Goal: Transaction & Acquisition: Book appointment/travel/reservation

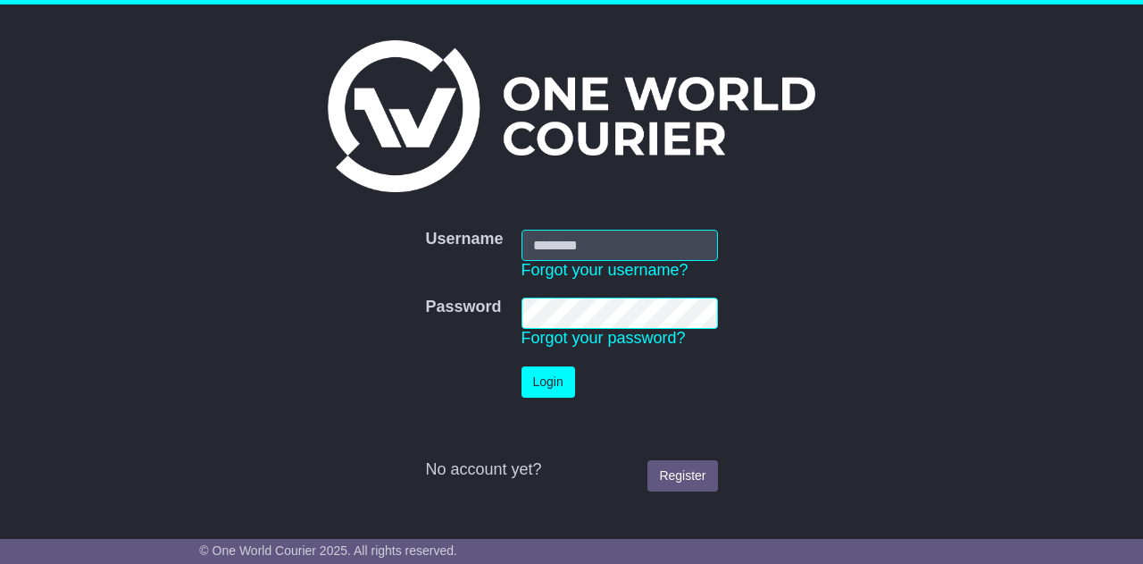
type input "**********"
click at [532, 389] on button "Login" at bounding box center [549, 381] width 54 height 31
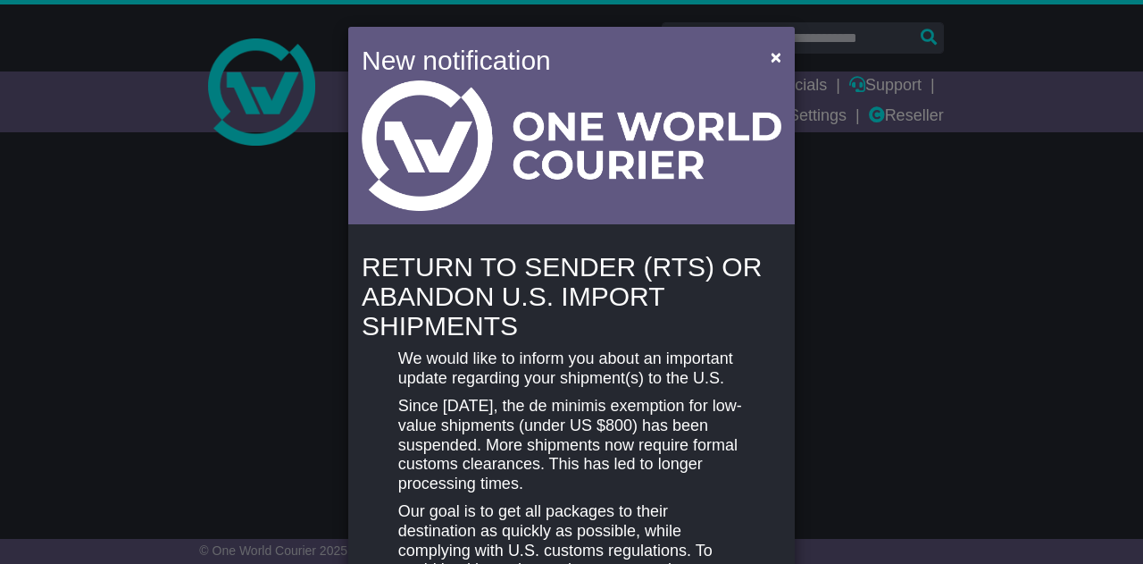
select select "**"
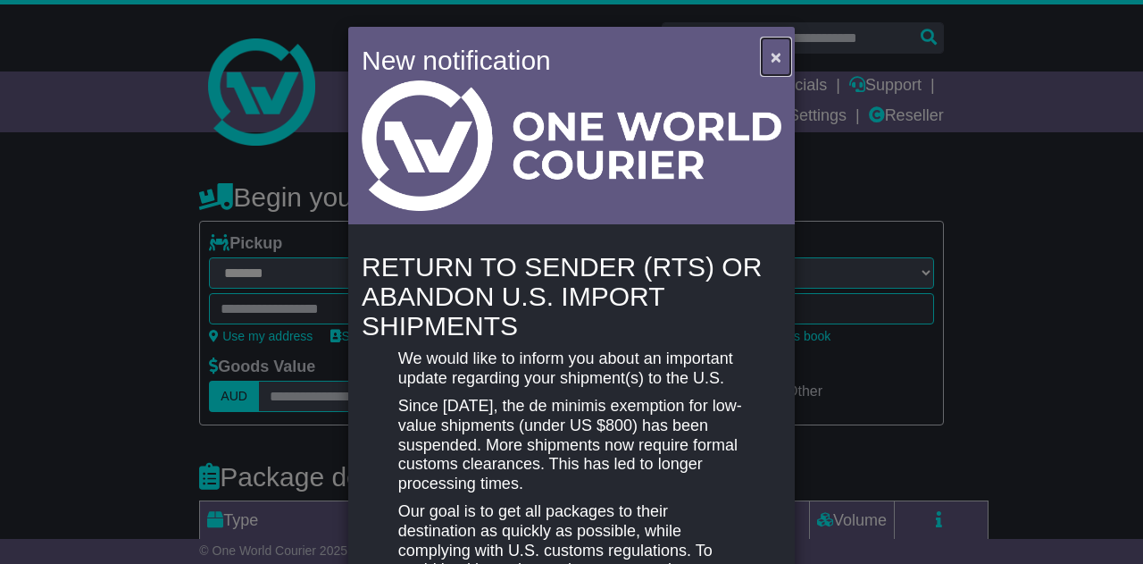
click at [772, 54] on span "×" at bounding box center [776, 56] width 11 height 21
